Goal: Check status: Check status

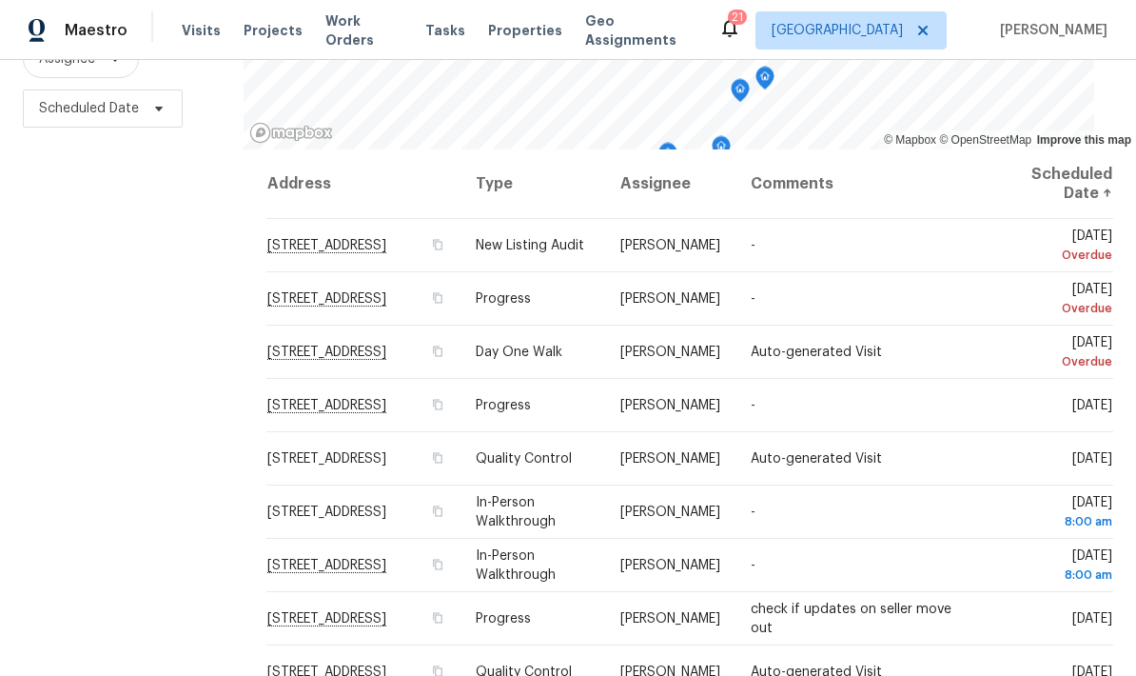
scroll to position [252, 0]
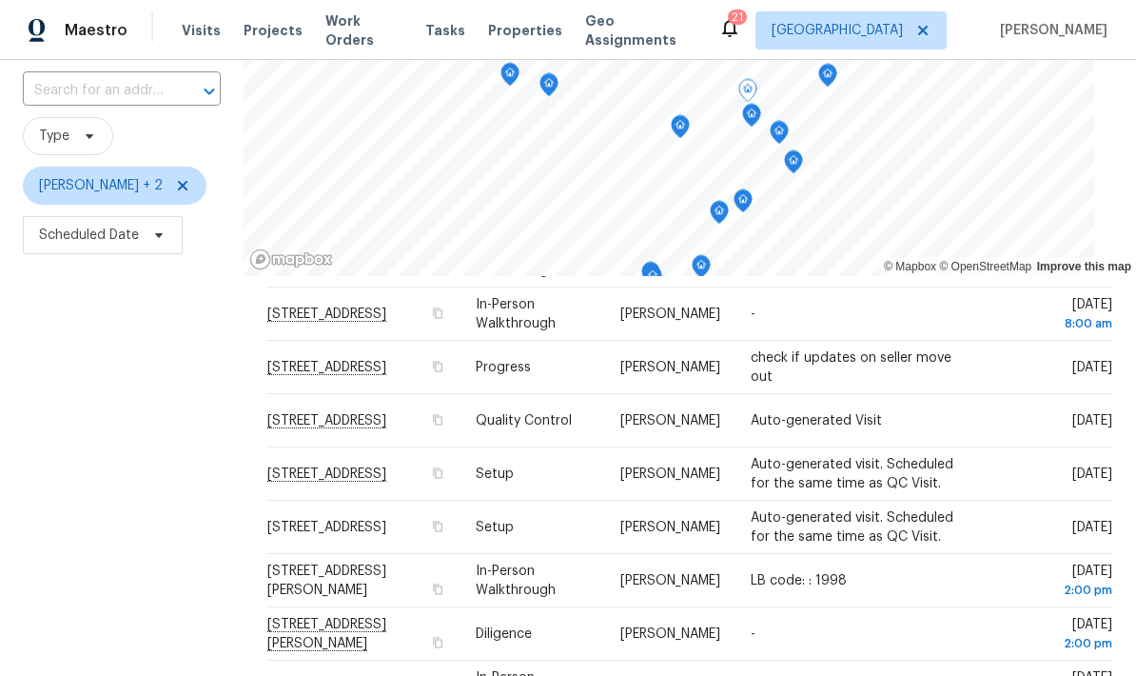
scroll to position [128, 0]
click at [971, 606] on td "-" at bounding box center [863, 632] width 254 height 53
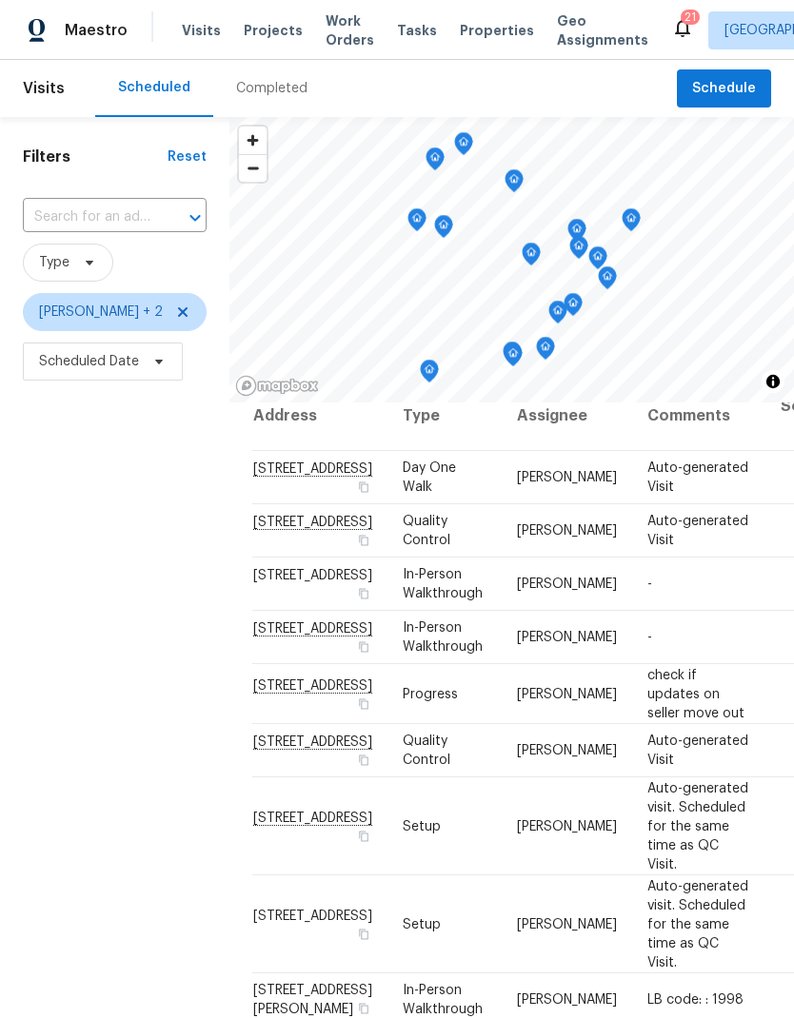
scroll to position [15, 0]
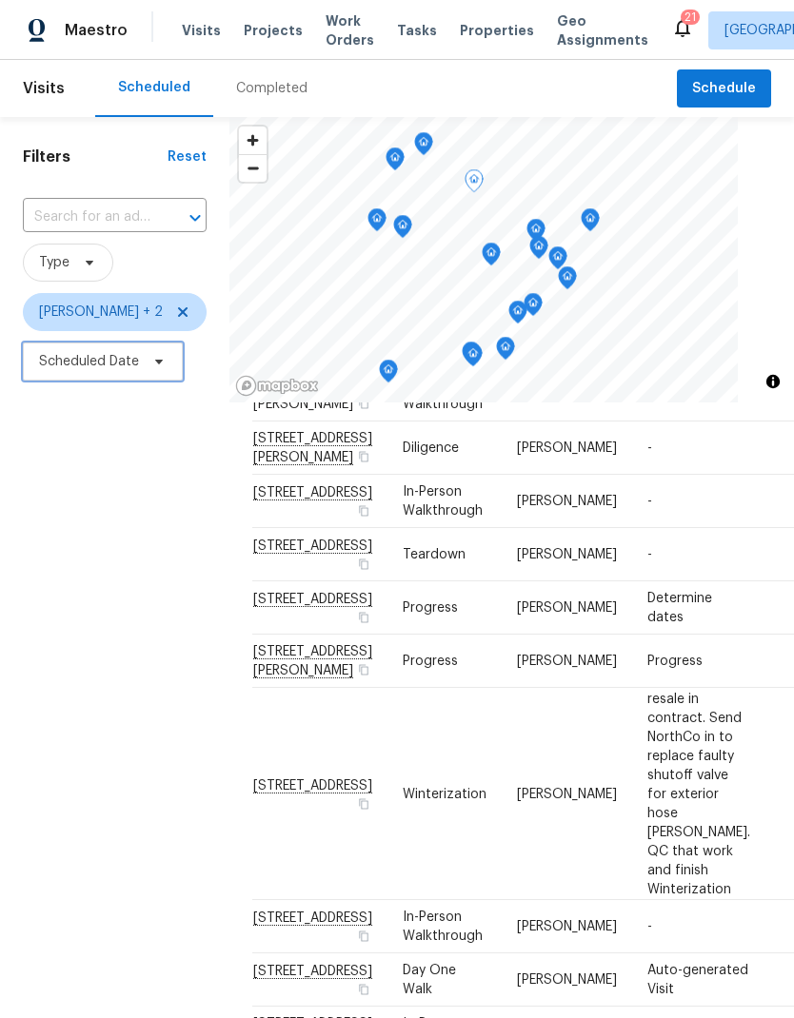
click at [149, 369] on span at bounding box center [156, 361] width 21 height 15
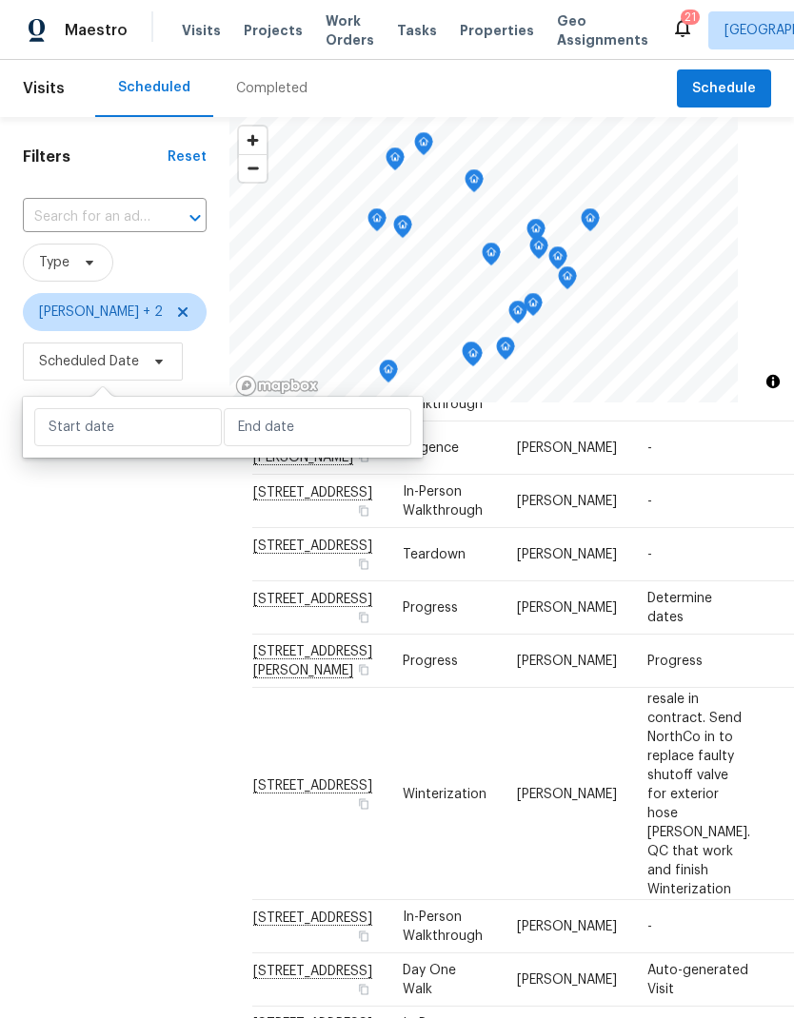
scroll to position [1077, 0]
click at [89, 434] on input "text" at bounding box center [127, 427] width 187 height 38
select select "9"
select select "2025"
select select "10"
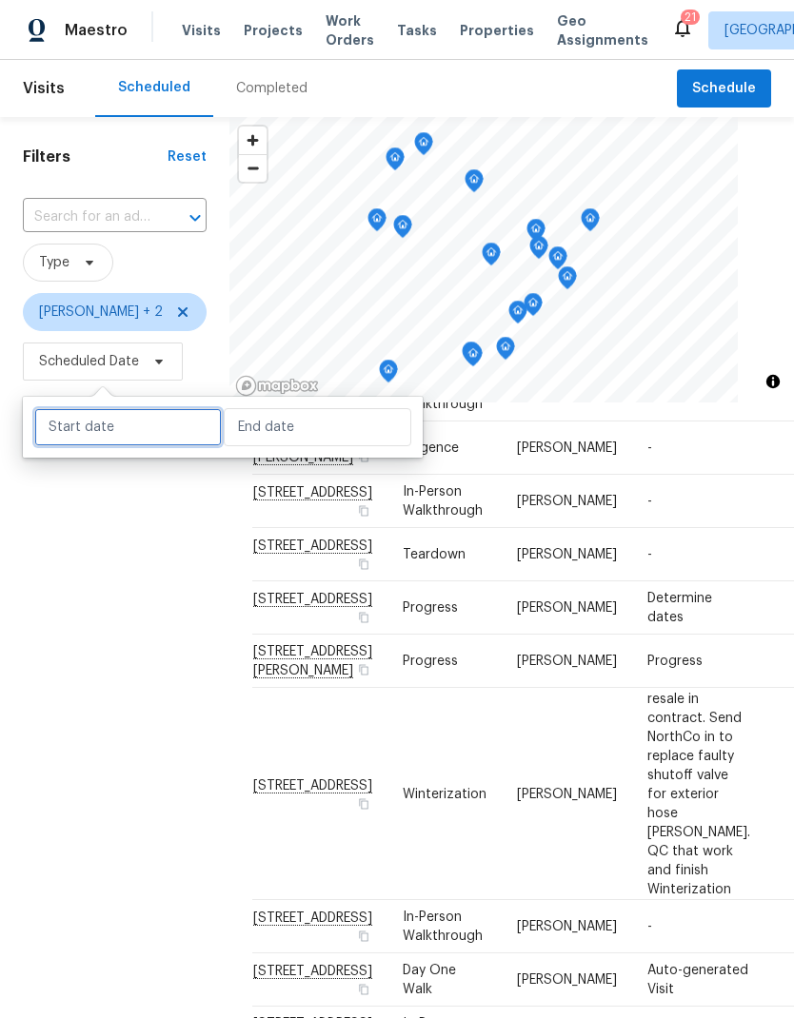
select select "2025"
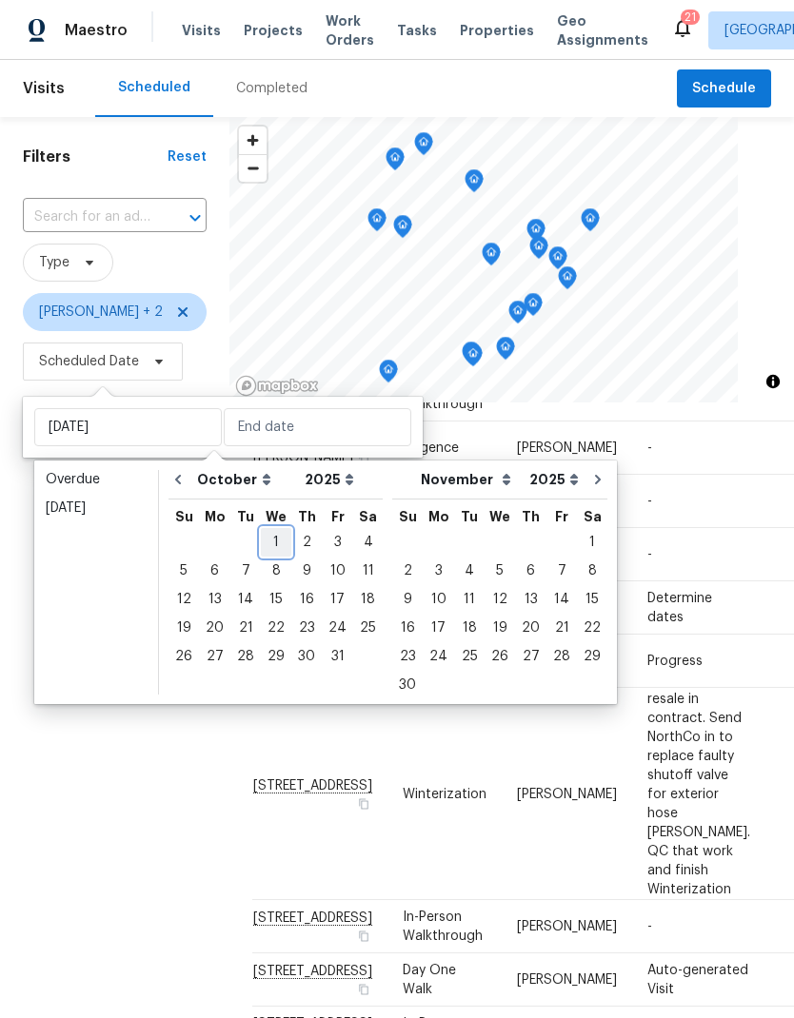
click at [275, 542] on div "1" at bounding box center [276, 542] width 30 height 27
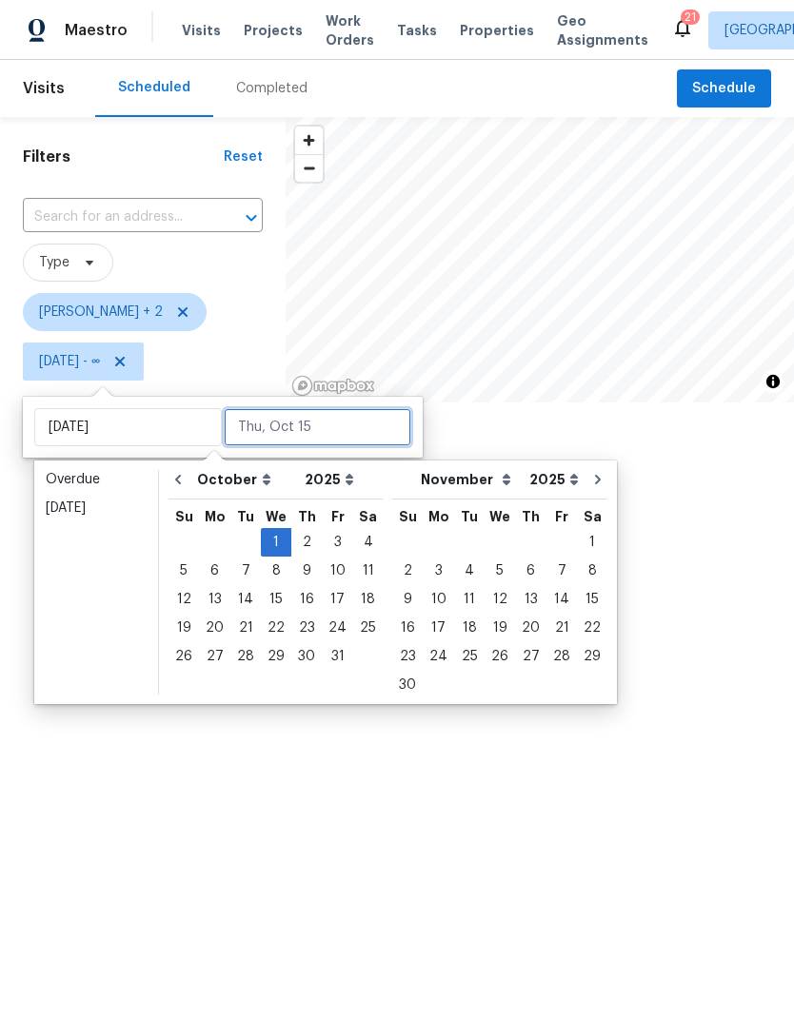
type input "[DATE]"
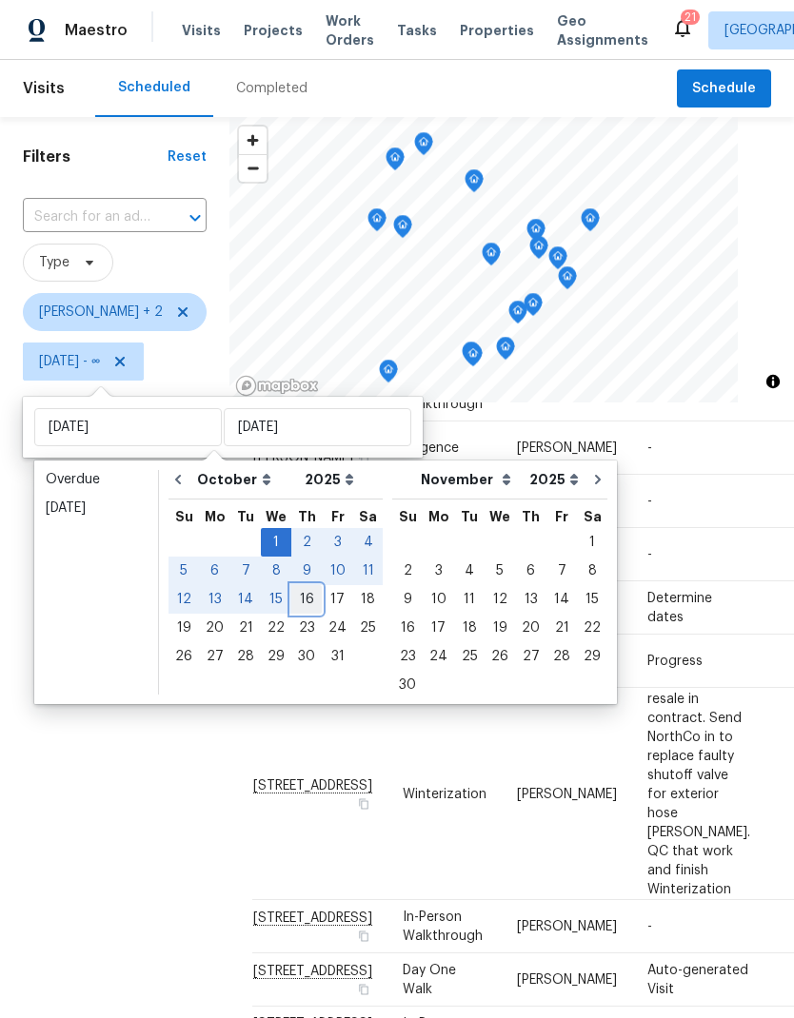
click at [300, 600] on div "16" at bounding box center [306, 599] width 30 height 27
type input "[DATE]"
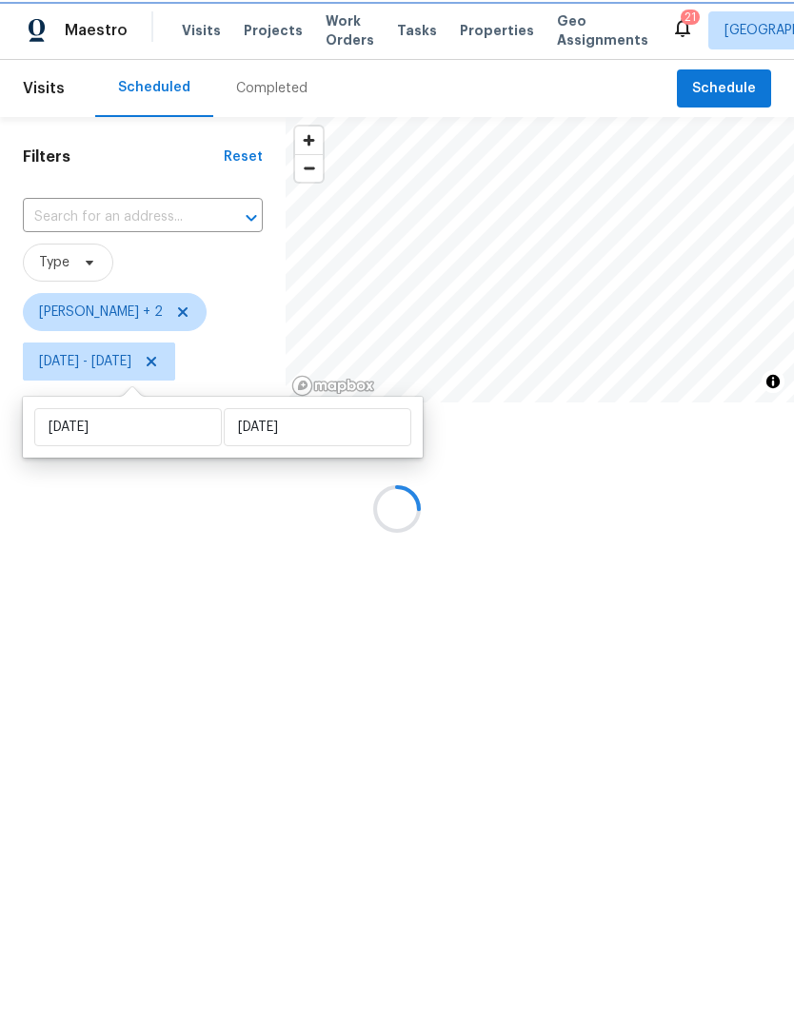
scroll to position [471, 0]
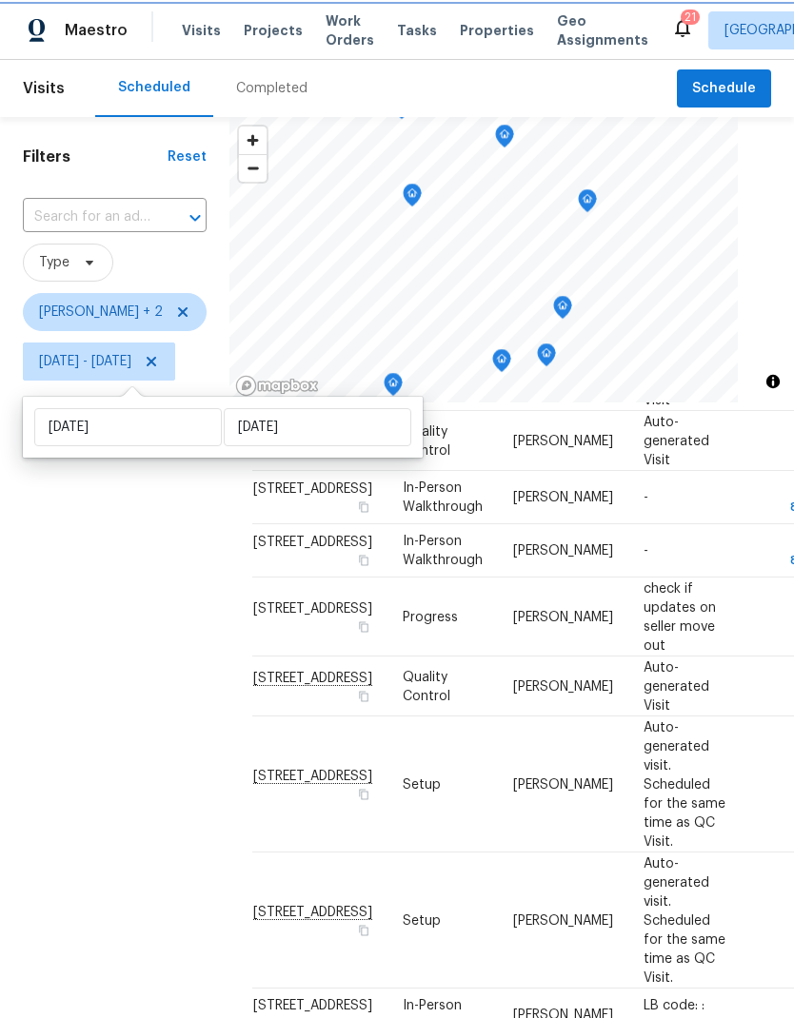
click at [571, 307] on icon "Map marker" at bounding box center [562, 308] width 17 height 22
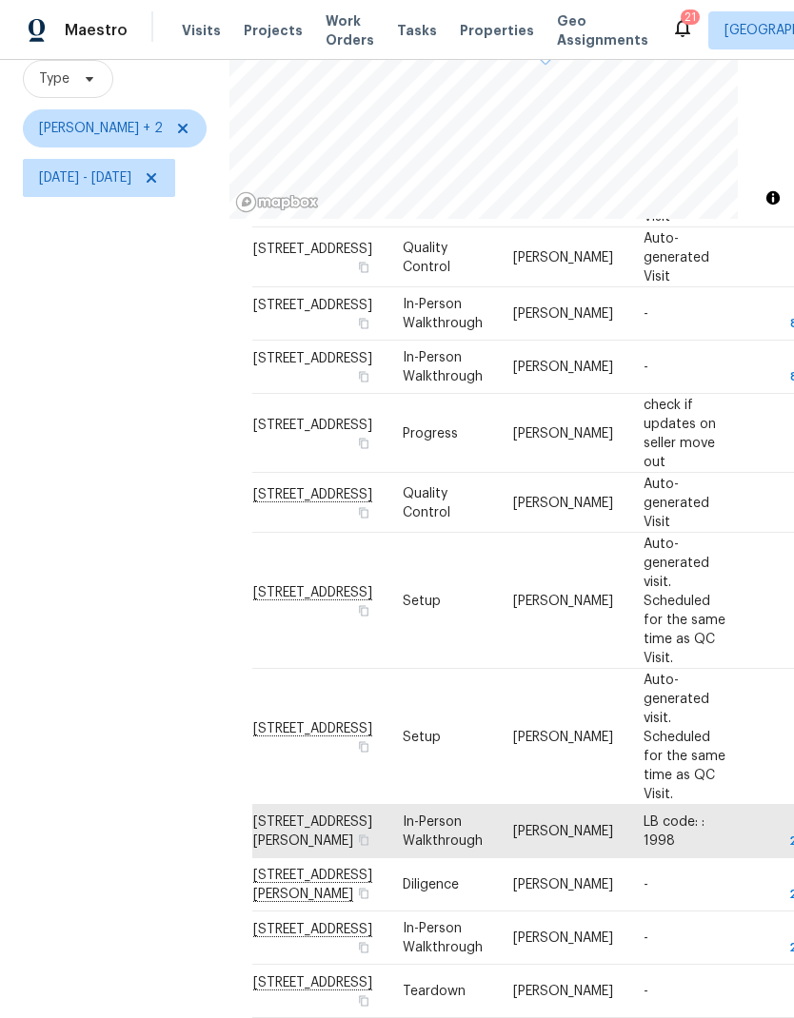
scroll to position [433, 0]
click at [159, 710] on div "Filters Reset ​ Type [PERSON_NAME] + 2 [DATE] - [DATE]" at bounding box center [114, 483] width 229 height 1100
click at [168, 721] on div "Filters Reset ​ Type [PERSON_NAME] + 2 [DATE] - [DATE]" at bounding box center [114, 483] width 229 height 1100
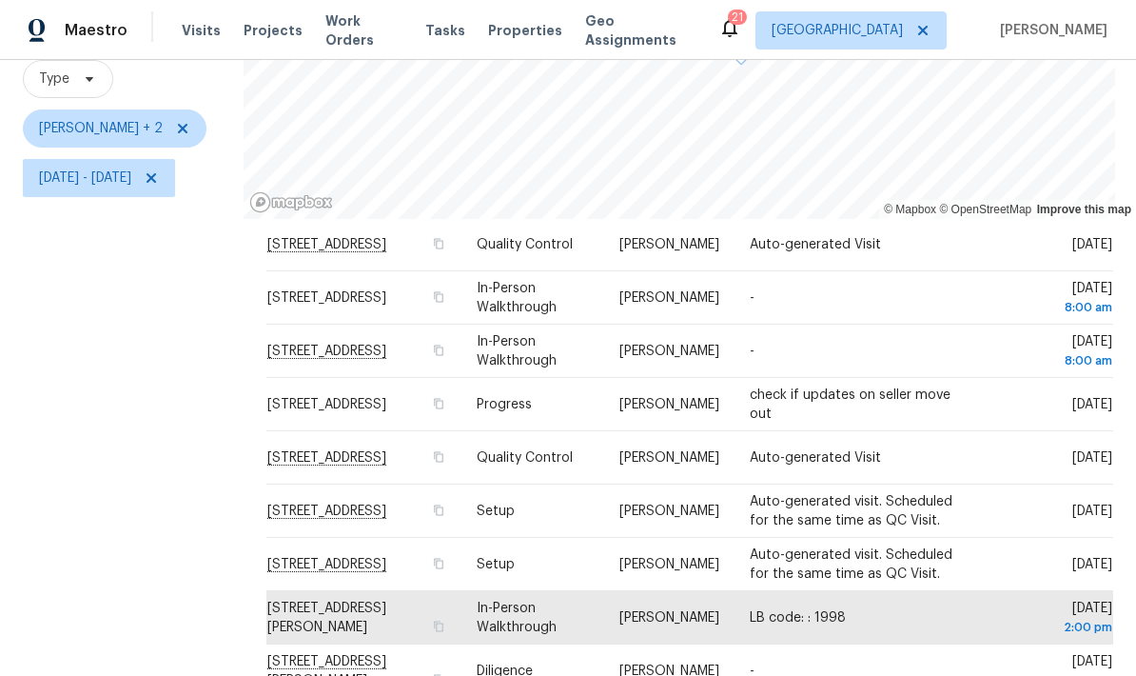
scroll to position [123, 0]
click at [444, 675] on icon "button" at bounding box center [437, 680] width 11 height 11
click at [444, 675] on icon "button" at bounding box center [439, 680] width 10 height 10
